Goal: Task Accomplishment & Management: Use online tool/utility

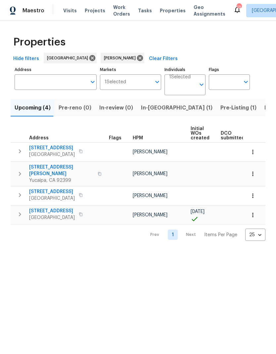
click at [60, 147] on span "13197 Snowview Rd" at bounding box center [52, 147] width 46 height 7
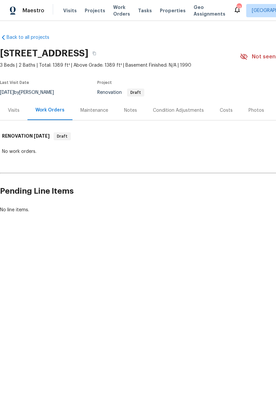
click at [64, 9] on span "Visits" at bounding box center [70, 10] width 14 height 7
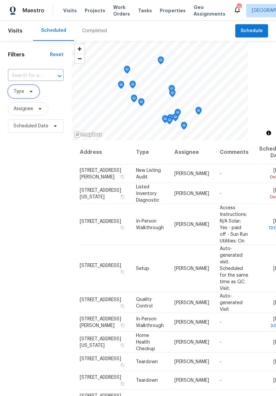
click at [28, 86] on span "Type" at bounding box center [23, 91] width 31 height 13
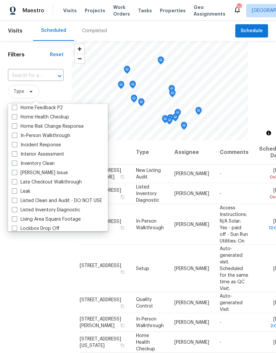
scroll to position [234, 0]
click at [17, 137] on span at bounding box center [14, 135] width 5 height 5
click at [16, 137] on input "In-Person Walkthrough" at bounding box center [14, 135] width 4 height 4
checkbox input "true"
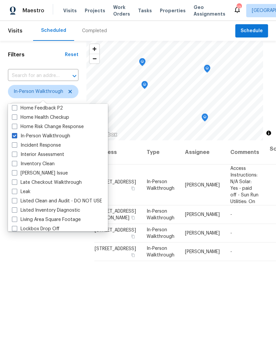
click at [53, 283] on div "Filters Reset ​ In-Person Walkthrough Assignee Scheduled Date" at bounding box center [43, 232] width 86 height 382
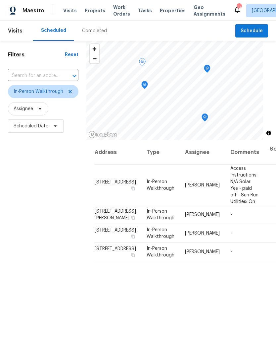
click at [62, 165] on div "Filters Reset ​ In-Person Walkthrough Assignee Scheduled Date" at bounding box center [43, 232] width 86 height 382
click at [94, 28] on div "Completed" at bounding box center [94, 31] width 25 height 7
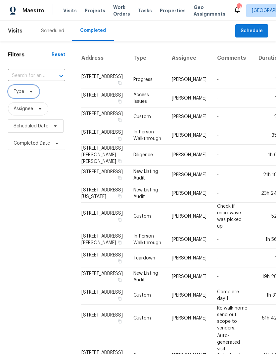
click at [29, 88] on span "Type" at bounding box center [23, 91] width 31 height 13
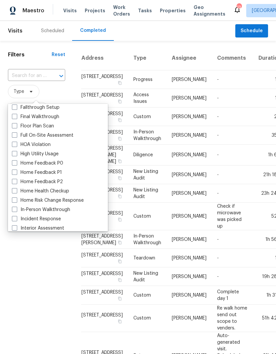
scroll to position [181, 0]
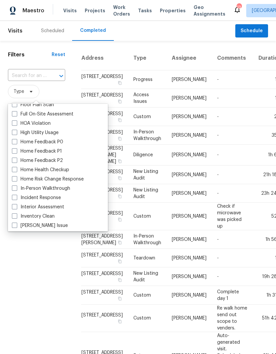
click at [14, 186] on span at bounding box center [14, 187] width 5 height 5
click at [14, 186] on input "In-Person Walkthrough" at bounding box center [14, 187] width 4 height 4
checkbox input "true"
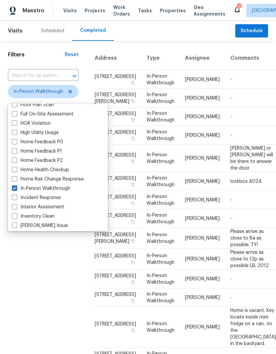
click at [44, 254] on div "Filters Reset ​ In-Person Walkthrough Assignee Scheduled Date Completed Date" at bounding box center [43, 291] width 86 height 501
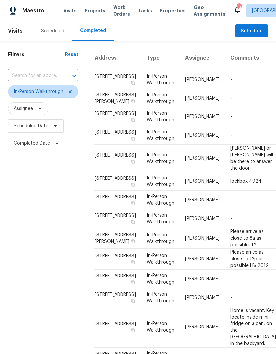
click at [46, 29] on div "Scheduled" at bounding box center [52, 31] width 23 height 7
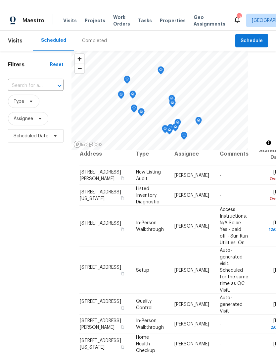
scroll to position [8, 0]
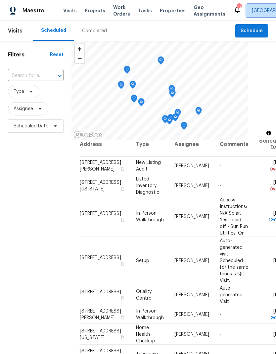
click at [252, 7] on span "[GEOGRAPHIC_DATA]" at bounding box center [275, 10] width 46 height 7
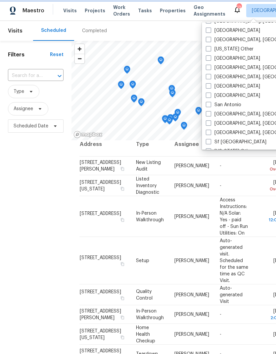
scroll to position [819, 0]
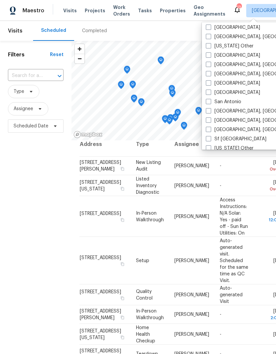
click at [210, 109] on span at bounding box center [208, 110] width 5 height 5
click at [210, 109] on input "San Diego, CA" at bounding box center [208, 110] width 4 height 4
checkbox input "true"
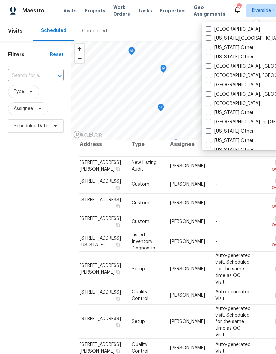
scroll to position [412, 0]
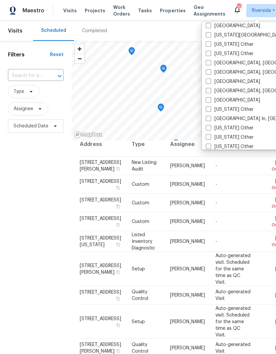
click at [209, 100] on span at bounding box center [208, 99] width 5 height 5
click at [209, 100] on input "Los Angeles" at bounding box center [208, 99] width 4 height 4
checkbox input "true"
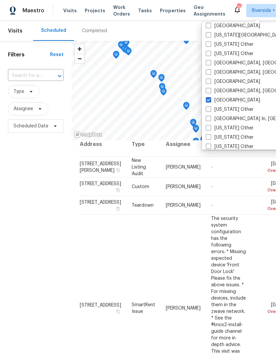
click at [60, 188] on div "Filters Reset ​ Type Assignee Scheduled Date" at bounding box center [36, 232] width 72 height 382
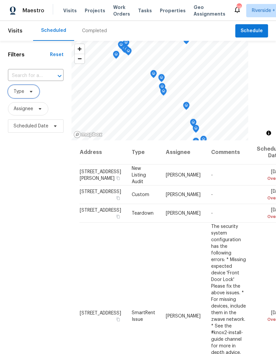
click at [27, 91] on span at bounding box center [30, 91] width 7 height 5
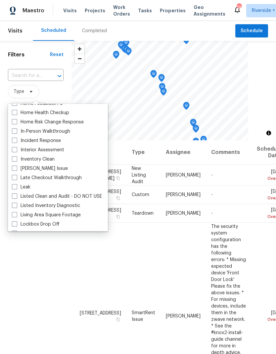
scroll to position [238, 0]
click at [12, 125] on label "Home Risk Change Response" at bounding box center [48, 122] width 72 height 7
click at [12, 123] on input "Home Risk Change Response" at bounding box center [14, 121] width 4 height 4
checkbox input "true"
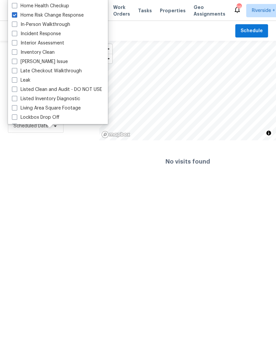
click at [17, 23] on label "In-Person Walkthrough" at bounding box center [41, 24] width 58 height 7
click at [16, 23] on input "In-Person Walkthrough" at bounding box center [14, 23] width 4 height 4
checkbox input "true"
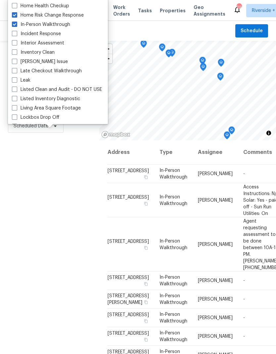
click at [16, 8] on label "Home Health Checkup" at bounding box center [40, 6] width 57 height 7
click at [16, 7] on input "Home Health Checkup" at bounding box center [14, 5] width 4 height 4
checkbox input "true"
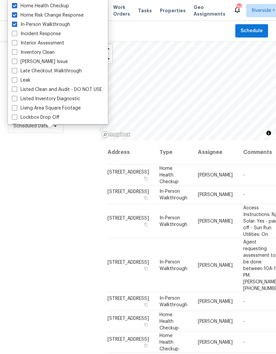
click at [12, 13] on span at bounding box center [14, 14] width 5 height 5
click at [12, 13] on input "Home Risk Change Response" at bounding box center [14, 14] width 4 height 4
checkbox input "false"
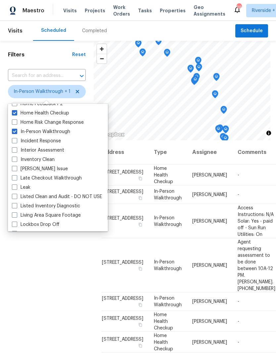
click at [15, 113] on span at bounding box center [14, 112] width 5 height 5
click at [15, 113] on input "Home Health Checkup" at bounding box center [14, 112] width 4 height 4
checkbox input "false"
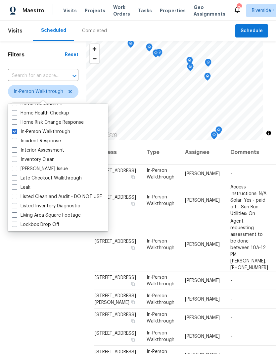
click at [40, 259] on div "Filters Reset ​ In-Person Walkthrough Assignee Scheduled Date" at bounding box center [43, 232] width 86 height 382
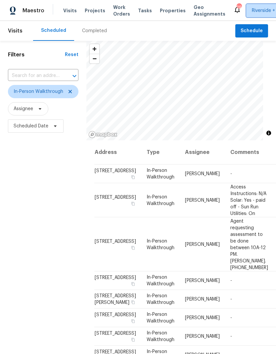
click at [256, 8] on span "Riverside + 2" at bounding box center [266, 10] width 28 height 7
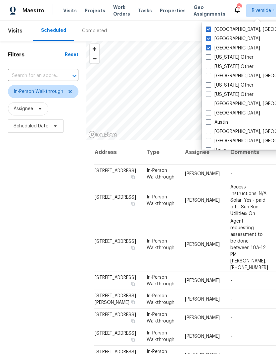
click at [209, 47] on span at bounding box center [208, 47] width 5 height 5
click at [209, 47] on input "Los Angeles" at bounding box center [208, 47] width 4 height 4
checkbox input "false"
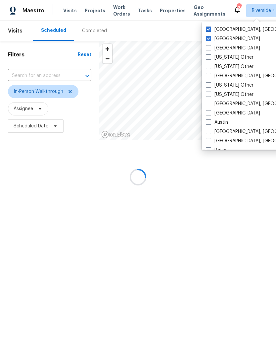
click at [211, 26] on label "San Diego, CA" at bounding box center [257, 29] width 103 height 7
click at [210, 26] on input "San Diego, CA" at bounding box center [208, 28] width 4 height 4
checkbox input "false"
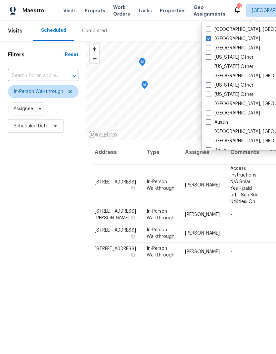
click at [50, 200] on div "Filters Reset ​ In-Person Walkthrough Assignee Scheduled Date" at bounding box center [43, 232] width 86 height 382
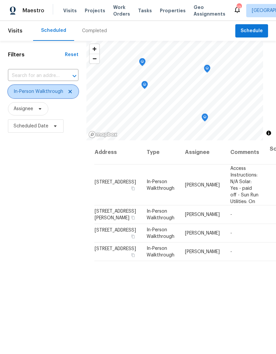
click at [72, 90] on icon at bounding box center [70, 91] width 5 height 5
